Goal: Transaction & Acquisition: Download file/media

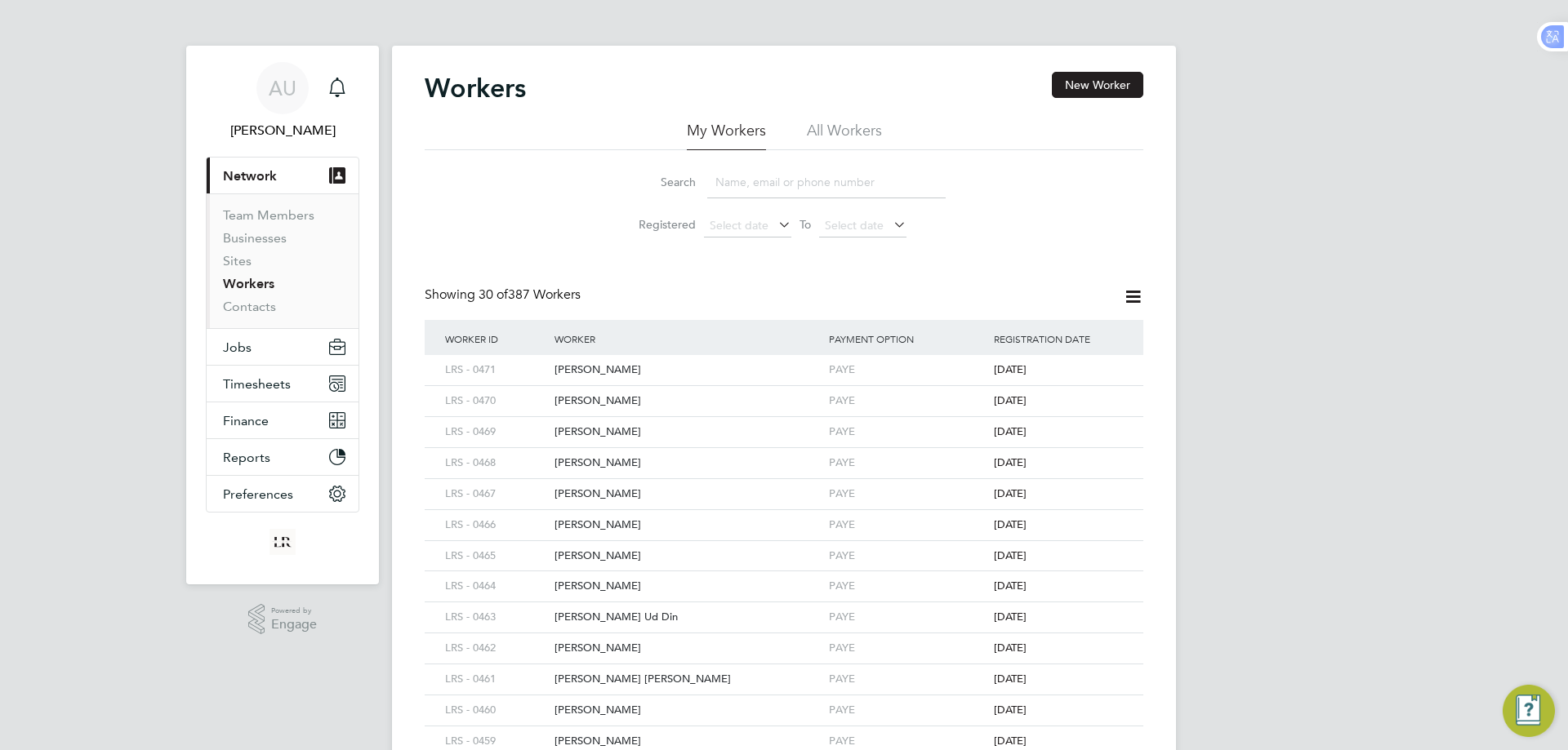
click at [766, 185] on input at bounding box center [826, 182] width 238 height 32
type input "numan"
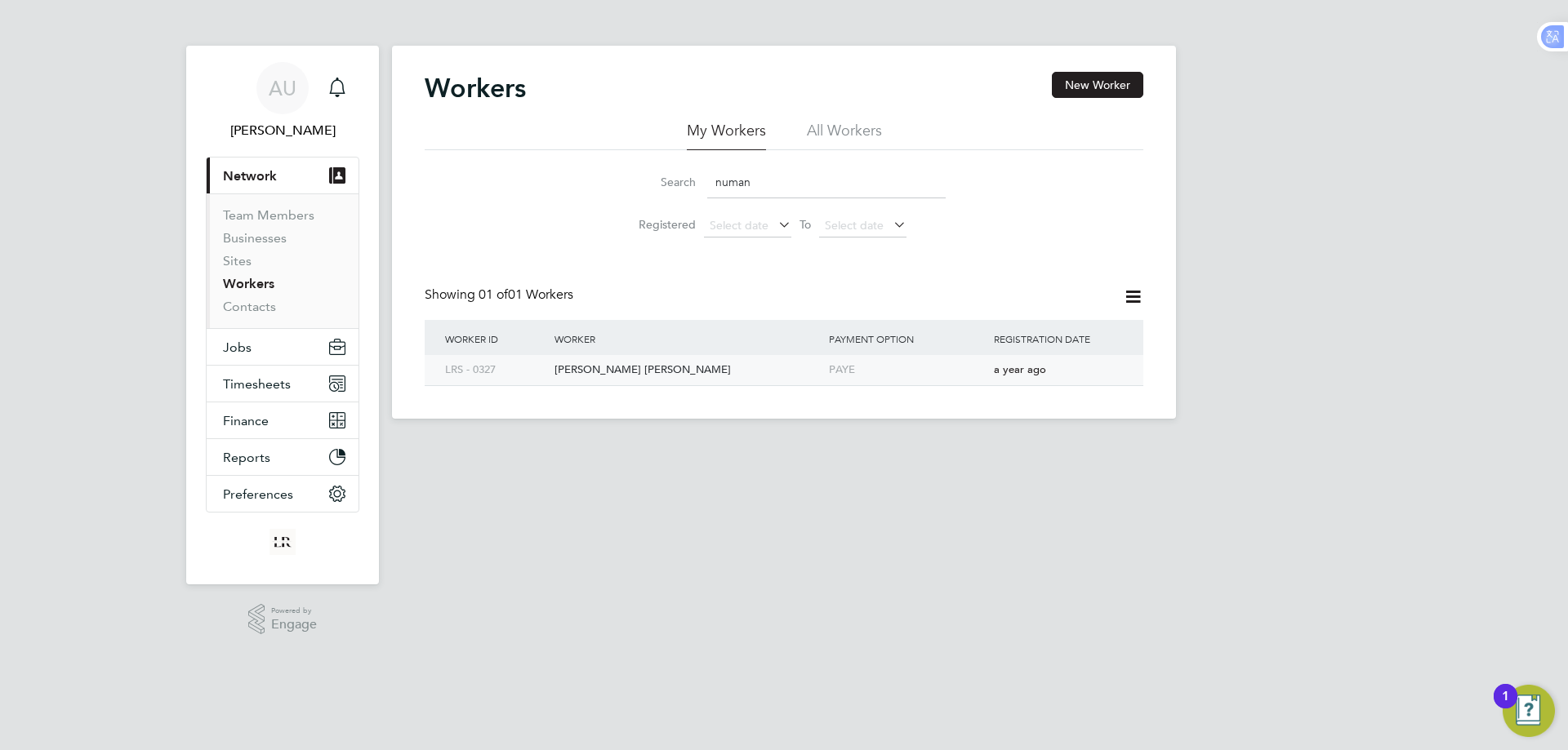
click at [664, 374] on div "[PERSON_NAME] [PERSON_NAME]" at bounding box center [687, 370] width 274 height 30
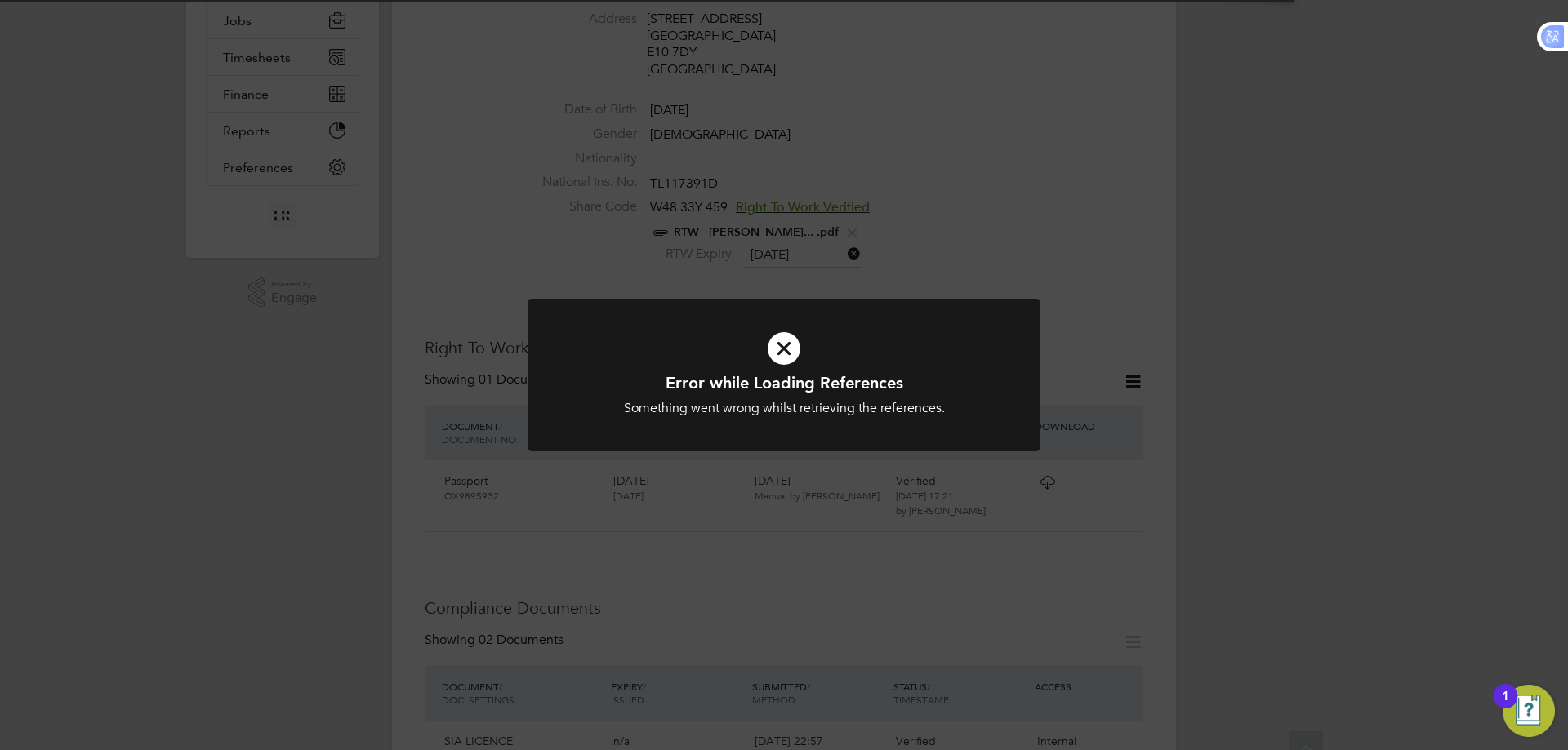
click at [1401, 369] on div "Error while Loading References Something went wrong whilst retrieving the refer…" at bounding box center [784, 375] width 1568 height 750
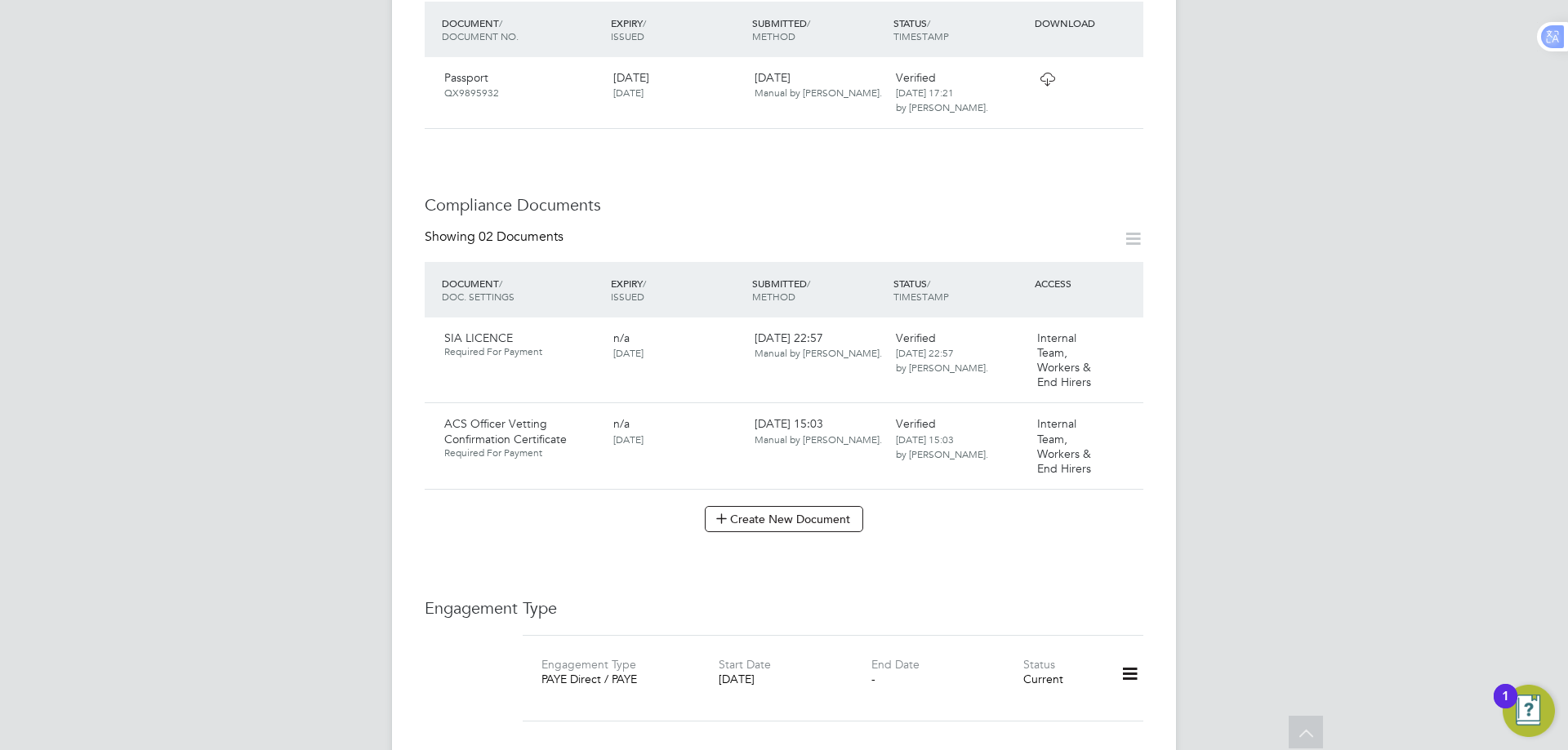
scroll to position [898, 0]
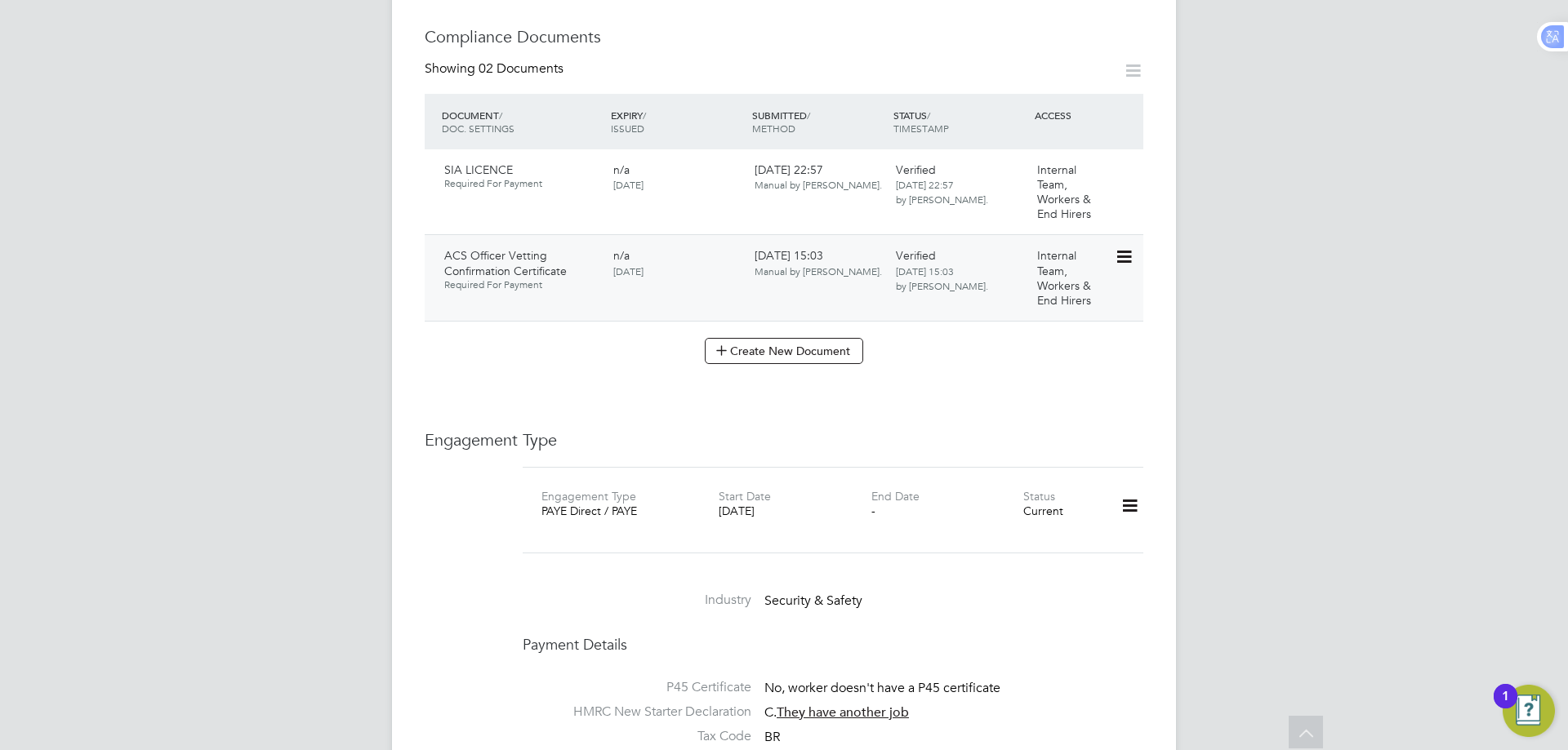
click at [1120, 248] on icon at bounding box center [1123, 257] width 17 height 20
click at [1080, 301] on li "Download Document" at bounding box center [1065, 302] width 130 height 22
